Goal: Find specific page/section: Find specific page/section

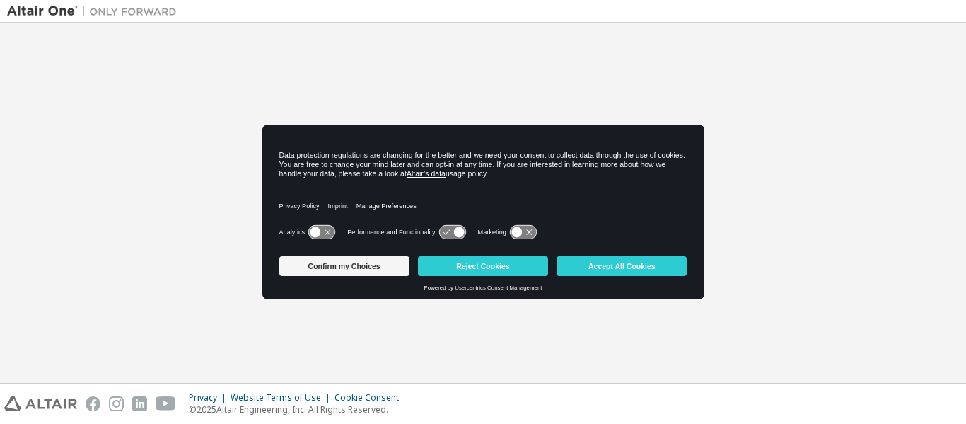
click at [615, 268] on button "Accept All Cookies" at bounding box center [621, 266] width 130 height 20
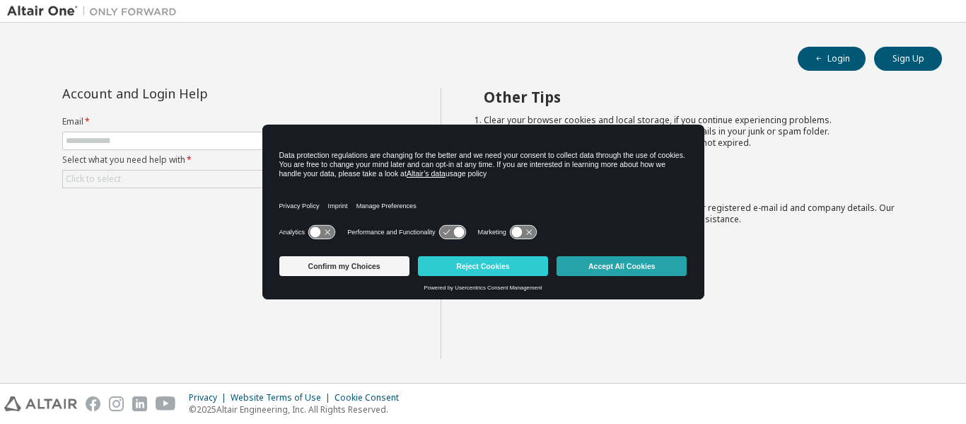
click at [627, 274] on button "Accept All Cookies" at bounding box center [621, 266] width 130 height 20
